Goal: Information Seeking & Learning: Find specific page/section

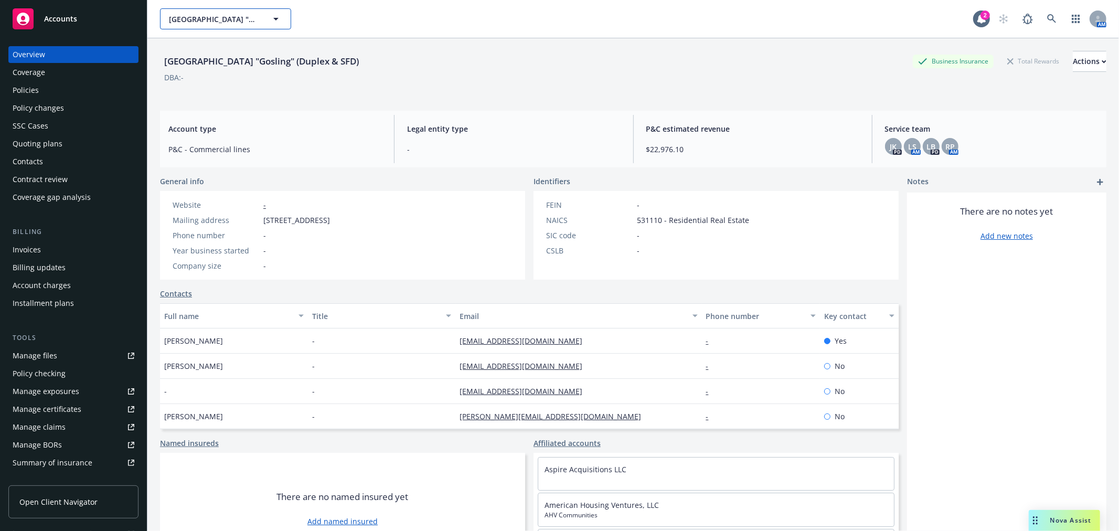
click at [223, 14] on span "[GEOGRAPHIC_DATA] "Gosling" (Duplex & SFD)" at bounding box center [214, 19] width 91 height 11
click at [221, 24] on span "[GEOGRAPHIC_DATA] "Gosling" (Duplex & SFD)" at bounding box center [214, 19] width 91 height 11
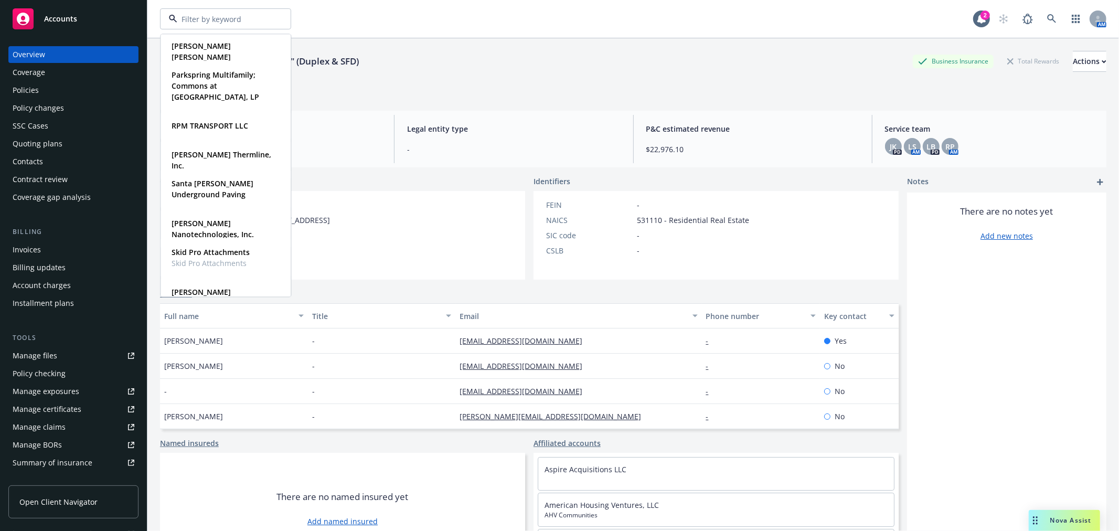
scroll to position [641, 0]
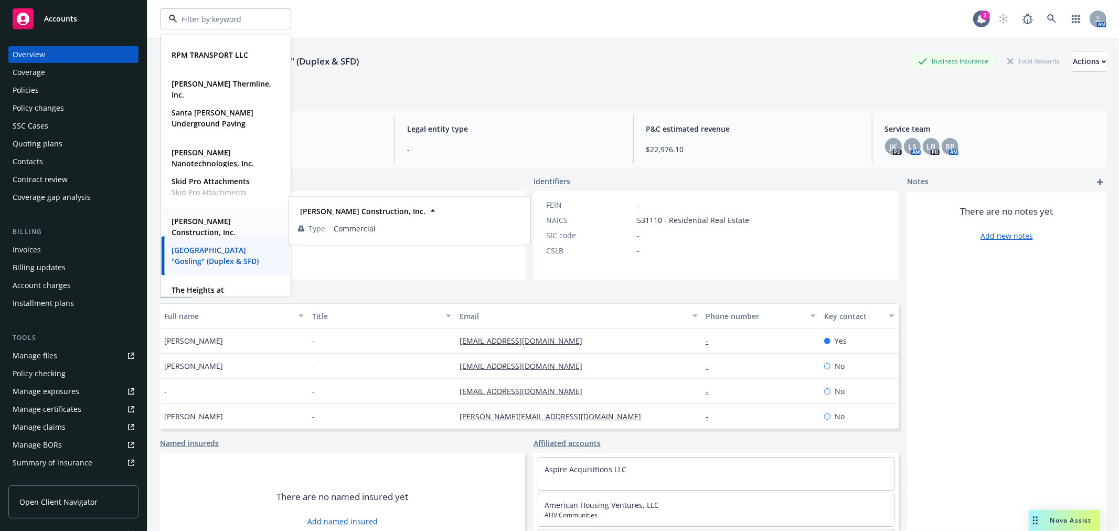
click at [231, 226] on strong "[PERSON_NAME] Construction, Inc." at bounding box center [204, 226] width 64 height 21
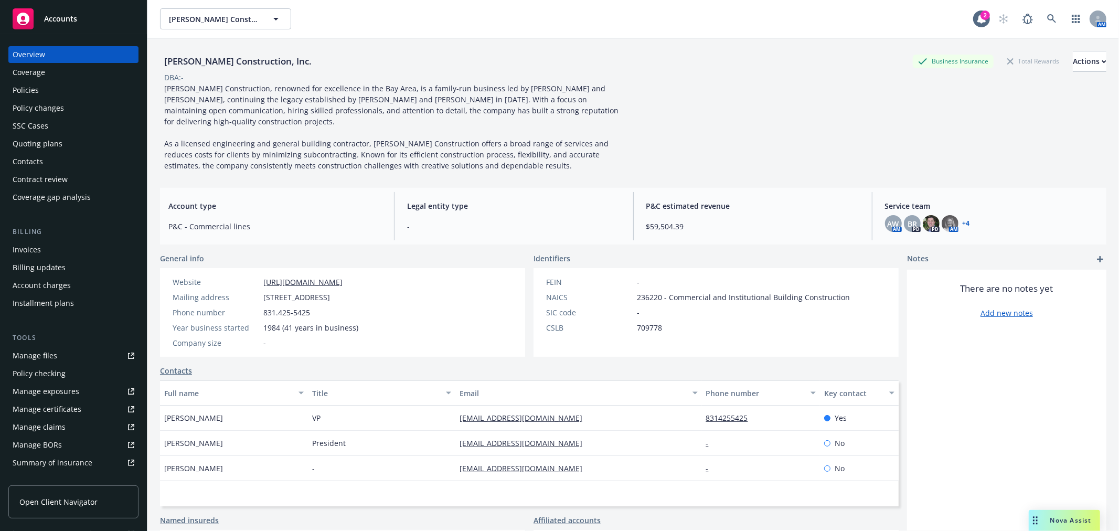
click at [87, 76] on div "Coverage" at bounding box center [74, 72] width 122 height 17
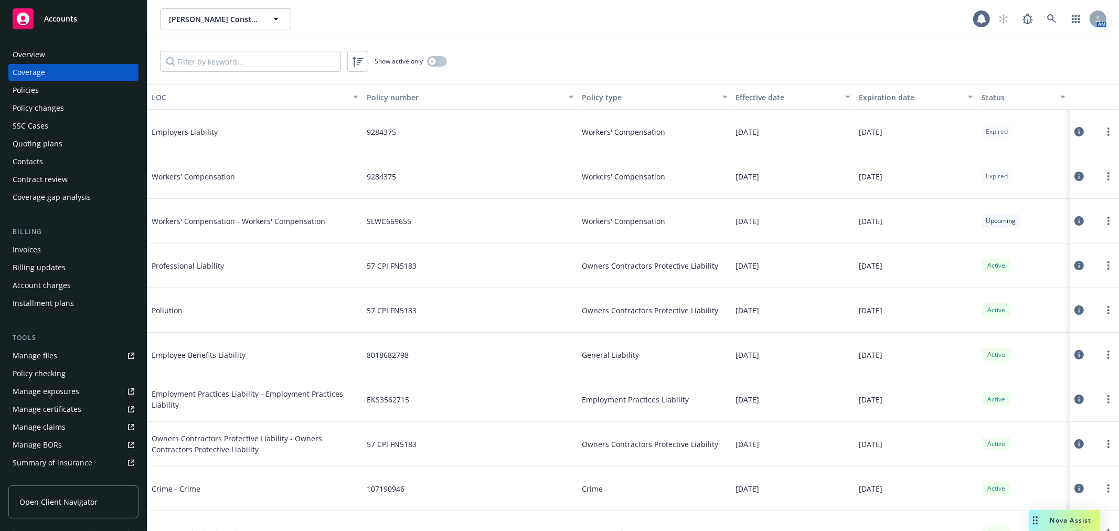
click at [81, 92] on div "Policies" at bounding box center [74, 90] width 122 height 17
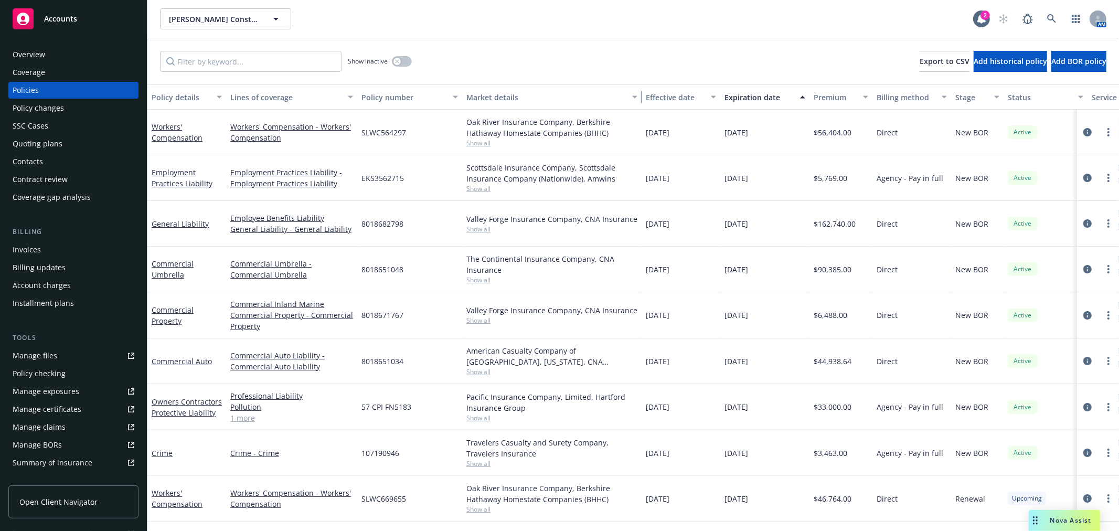
drag, startPoint x: 564, startPoint y: 103, endPoint x: 638, endPoint y: 111, distance: 75.0
click at [638, 111] on div "Policy details Lines of coverage Policy number Market details Effective date Ex…" at bounding box center [633, 307] width 972 height 447
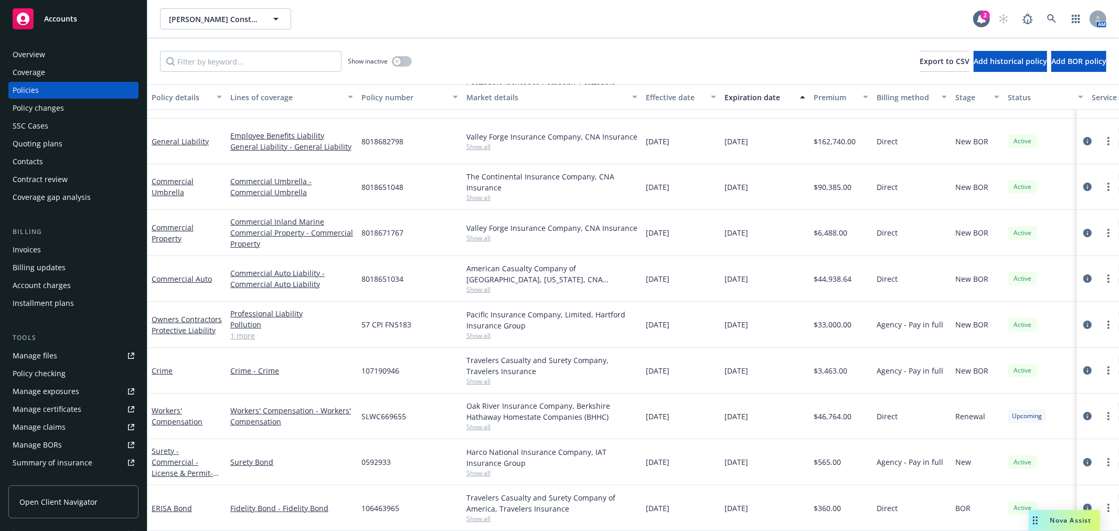
scroll to position [29, 0]
